Goal: Find contact information: Find contact information

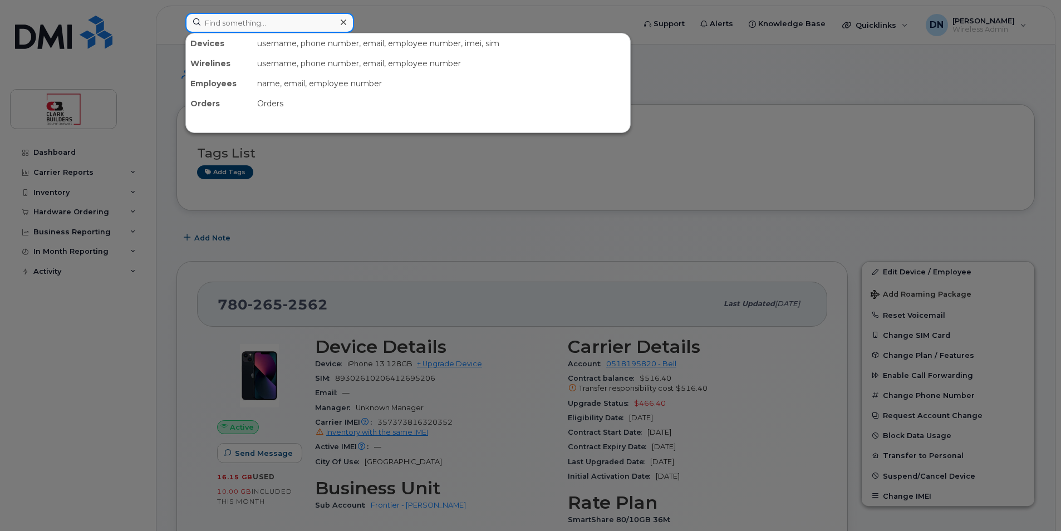
click at [309, 24] on input at bounding box center [269, 23] width 169 height 20
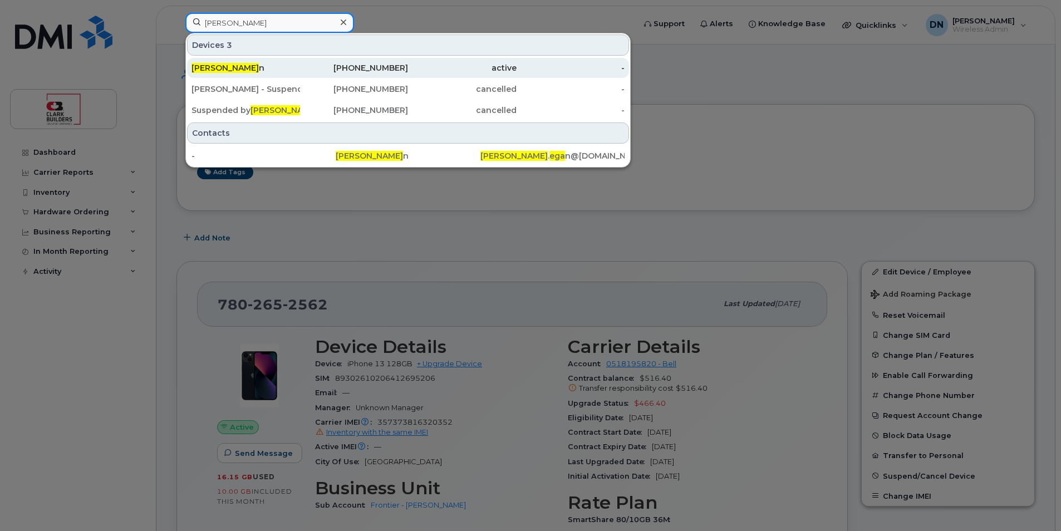
type input "[PERSON_NAME]"
click at [294, 63] on div "[PERSON_NAME] n" at bounding box center [245, 67] width 109 height 11
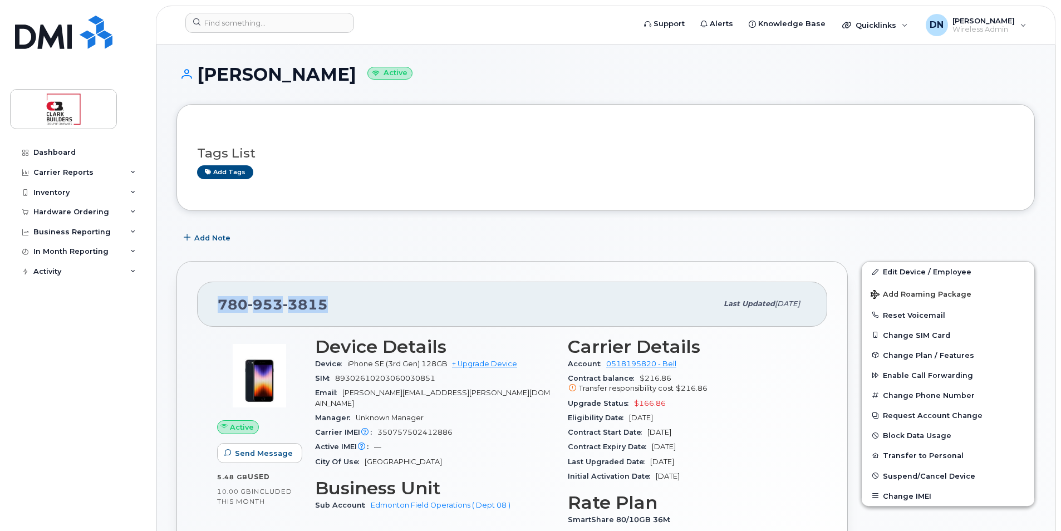
drag, startPoint x: 216, startPoint y: 306, endPoint x: 542, endPoint y: 300, distance: 325.7
click at [542, 300] on div "780 953 3815 Last updated Oct 15, 2025" at bounding box center [512, 304] width 630 height 45
copy span "780 953 3815"
click at [218, 302] on span "780 953 3815" at bounding box center [273, 304] width 110 height 17
drag, startPoint x: 217, startPoint y: 303, endPoint x: 364, endPoint y: 307, distance: 147.0
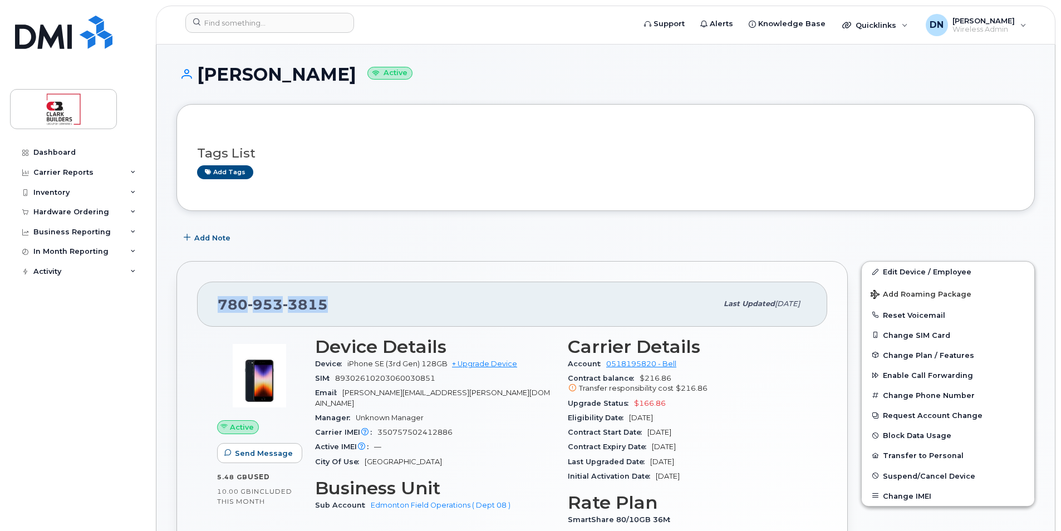
click at [364, 307] on div "780 953 3815 Last updated Oct 15, 2025" at bounding box center [512, 304] width 630 height 45
